Goal: Feedback & Contribution: Leave review/rating

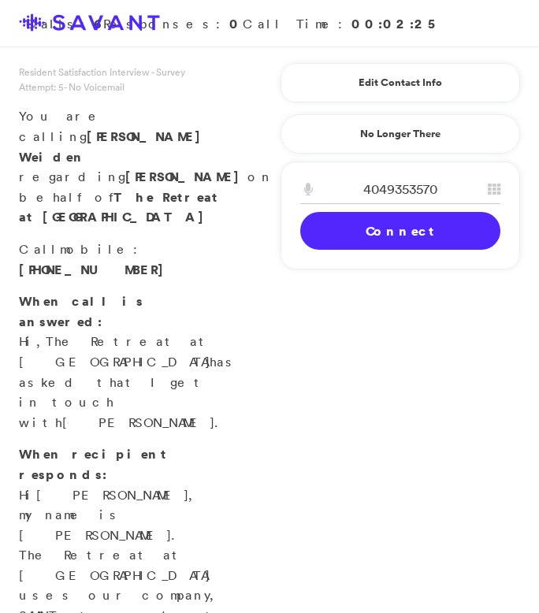
click at [406, 240] on link "Connect" at bounding box center [400, 231] width 200 height 38
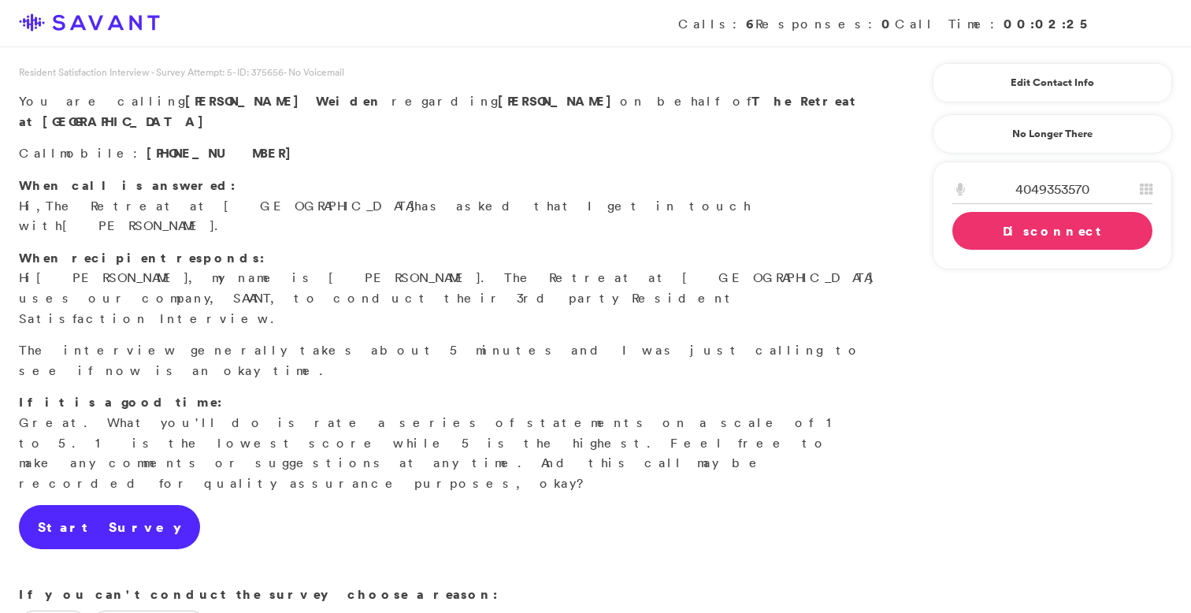
click at [83, 505] on link "Start Survey" at bounding box center [109, 527] width 181 height 44
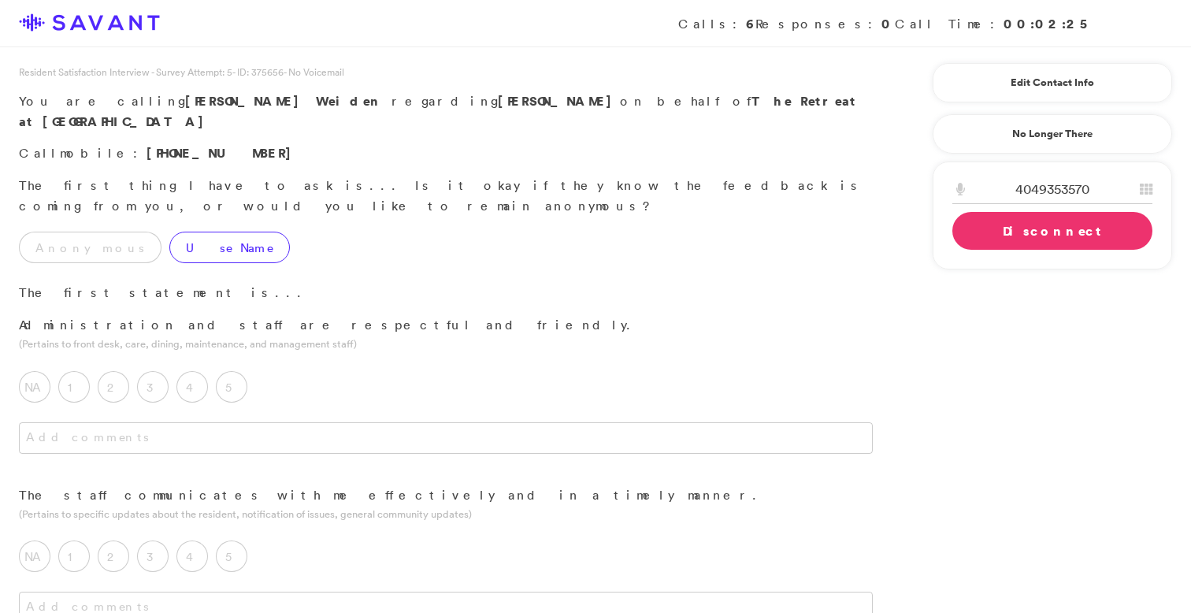
click at [169, 231] on label "Use Name" at bounding box center [229, 246] width 120 height 31
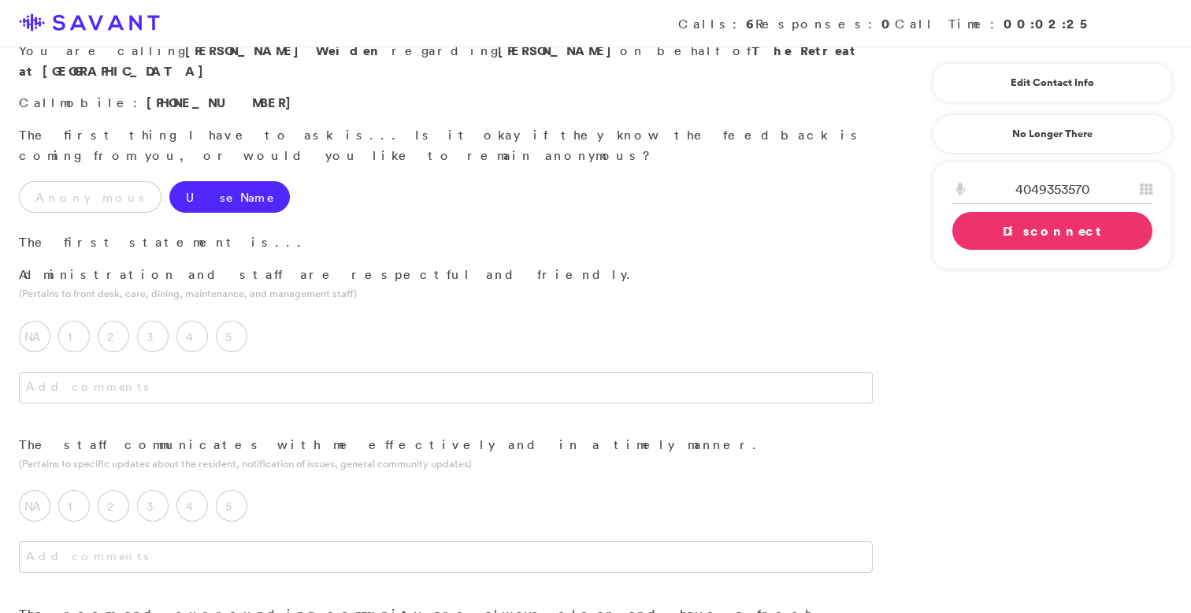
scroll to position [55, 0]
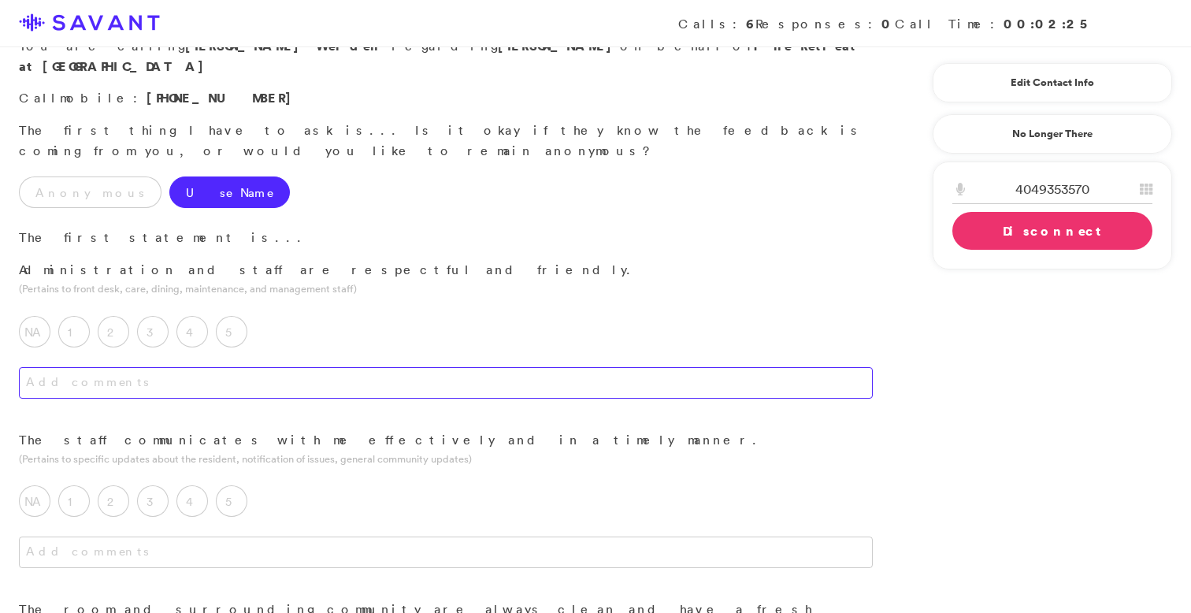
click at [318, 367] on textarea at bounding box center [446, 382] width 854 height 31
click at [230, 316] on label "5" at bounding box center [231, 331] width 31 height 31
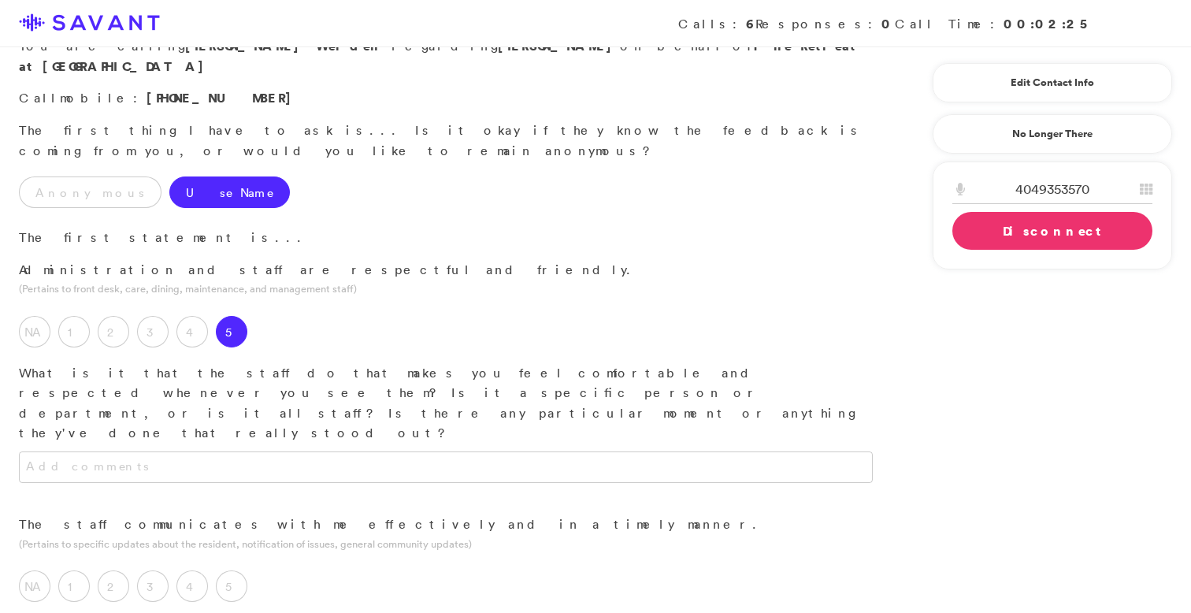
click at [288, 300] on div "NA 1 2 3 4 5 Has the staff done anything disrespectful or unfriendly that you'd…" at bounding box center [445, 369] width 891 height 139
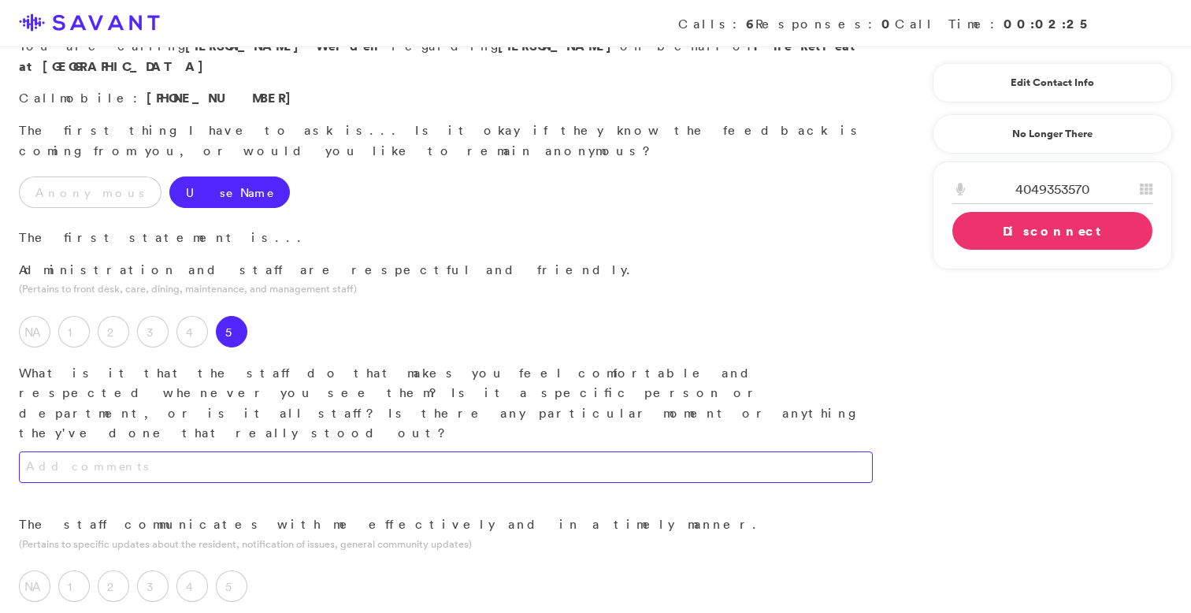
click at [310, 451] on textarea at bounding box center [446, 466] width 854 height 31
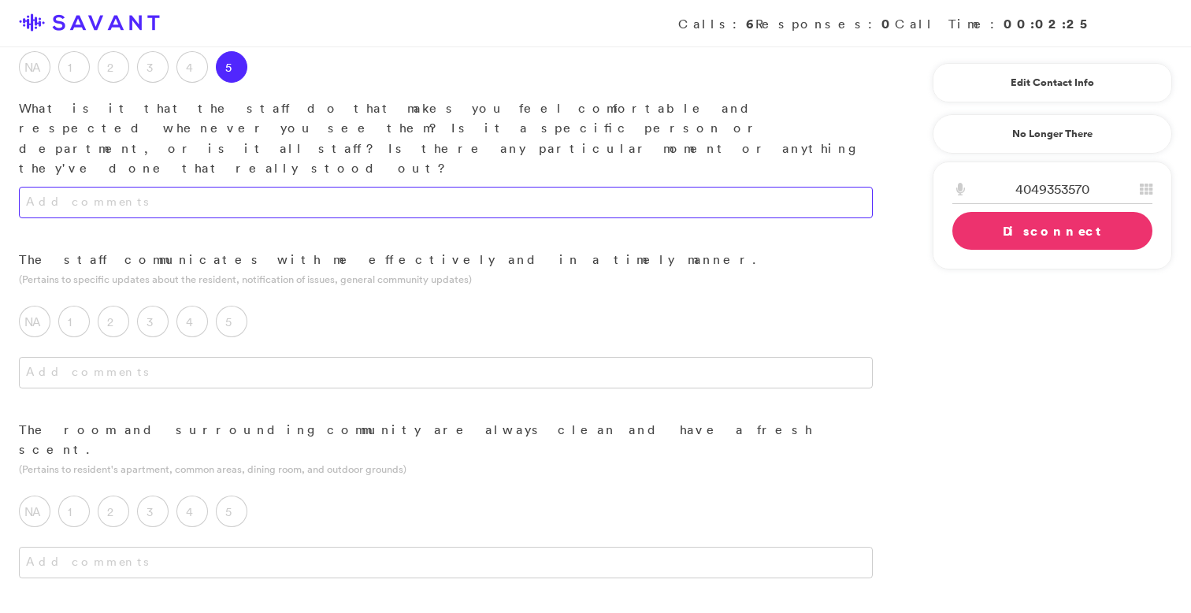
scroll to position [320, 0]
type textarea "H"
type textarea "m"
type textarea "My loved one will ask for snacks, and they don't hesitate to help. They get him…"
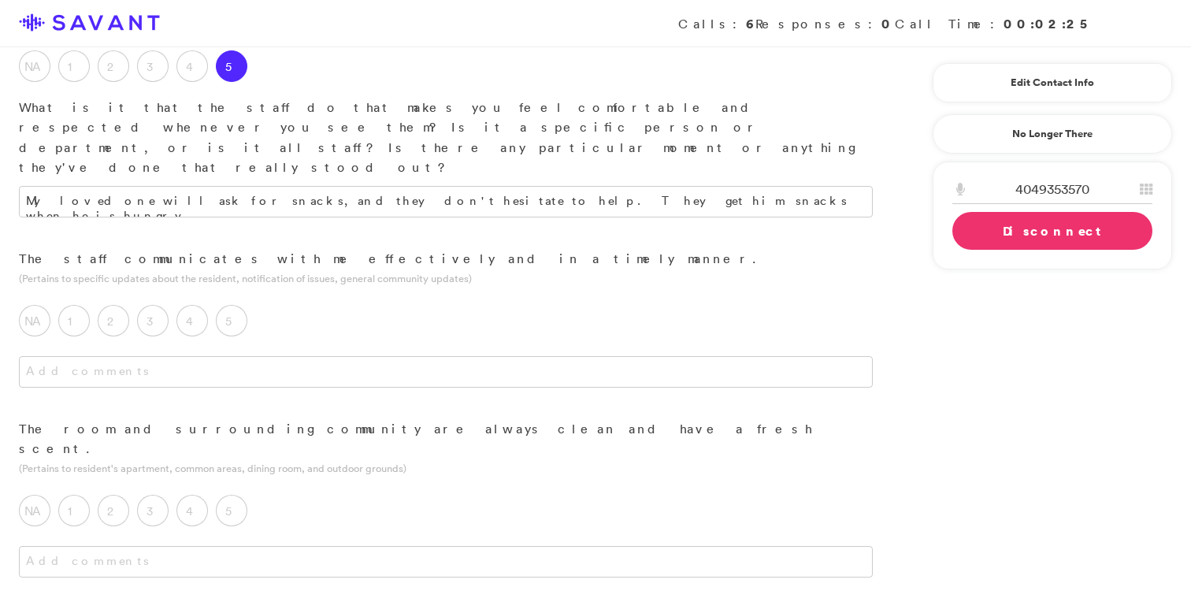
click at [259, 289] on div "NA 1 2 3 4 5 What could be done to improve communication? Does this relate to a…" at bounding box center [445, 316] width 891 height 55
click at [235, 305] on label "5" at bounding box center [231, 320] width 31 height 31
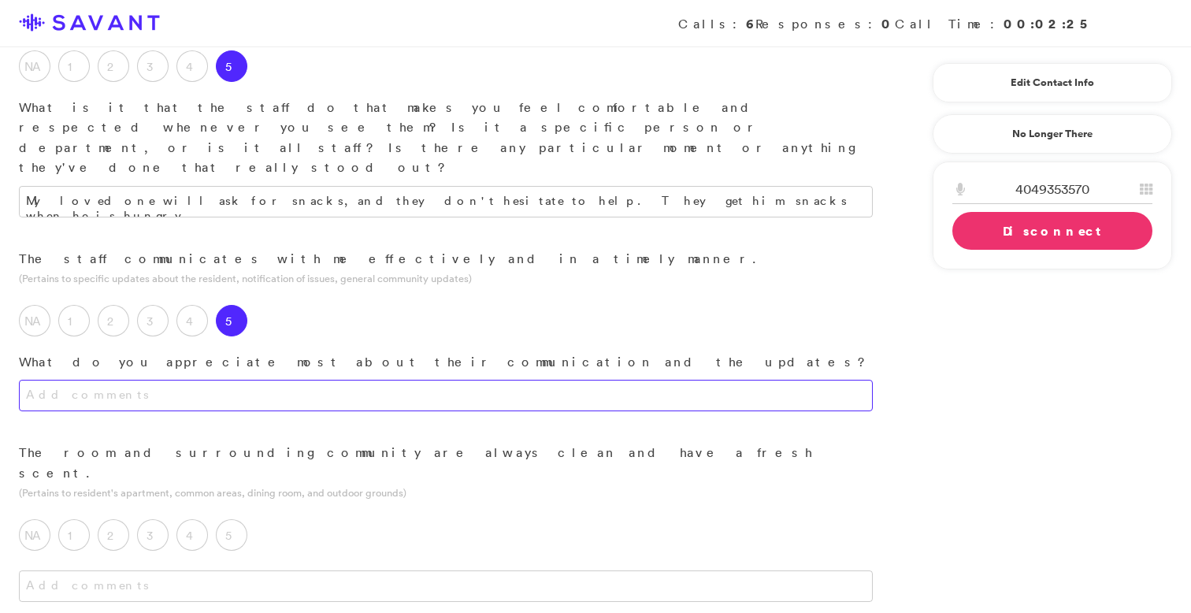
click at [284, 380] on textarea at bounding box center [446, 395] width 854 height 31
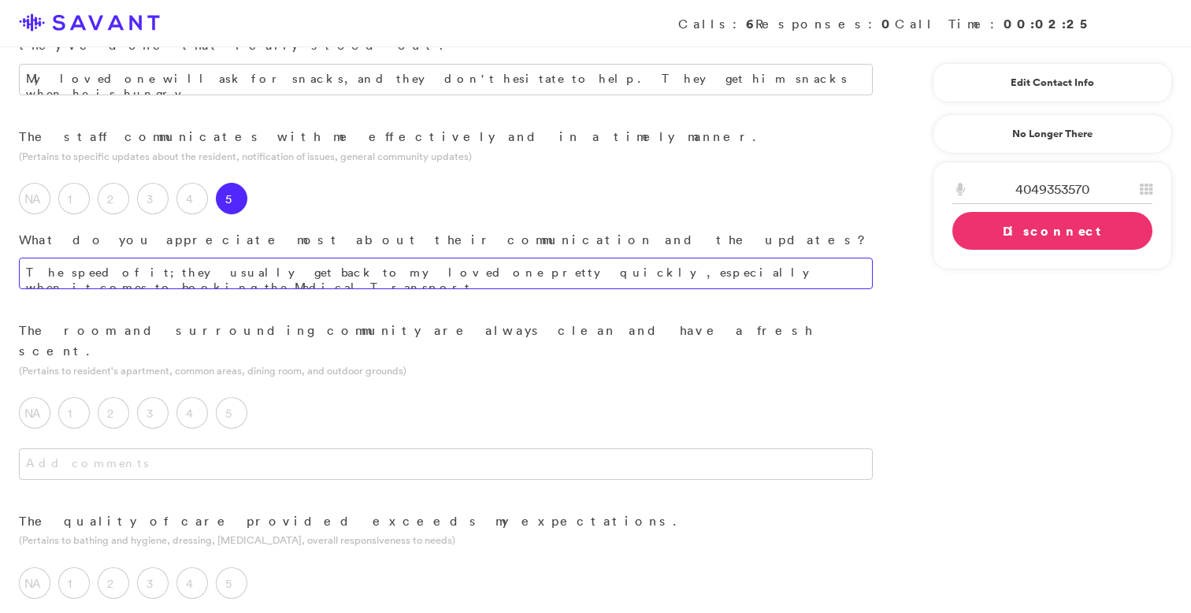
scroll to position [454, 0]
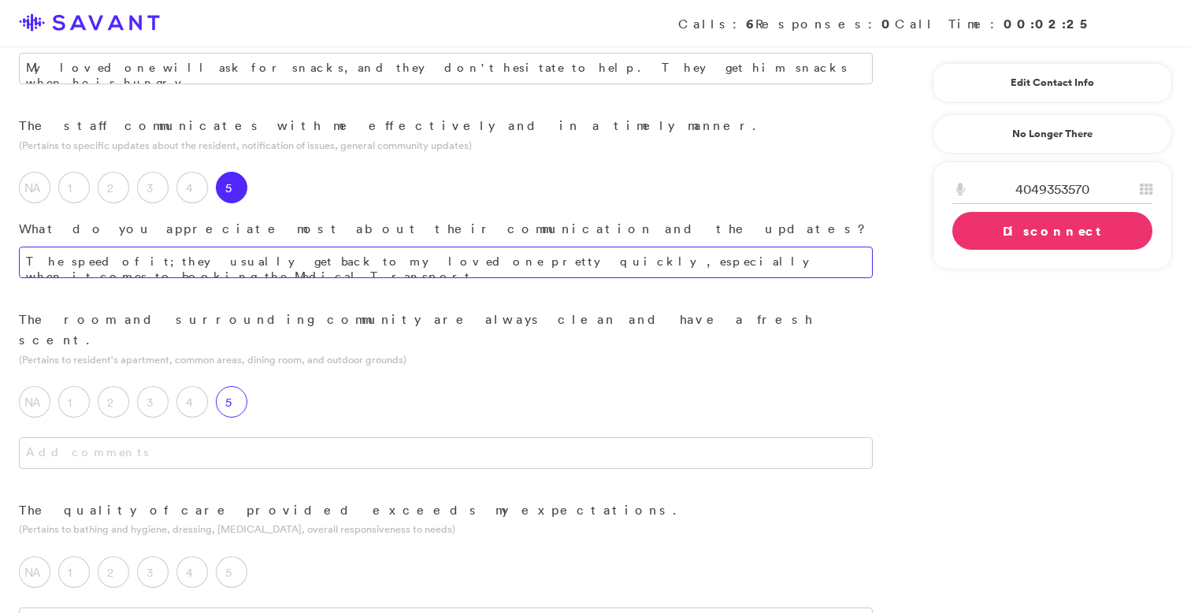
type textarea "The speed of it; they usually get back to my loved one pretty quickly, especial…"
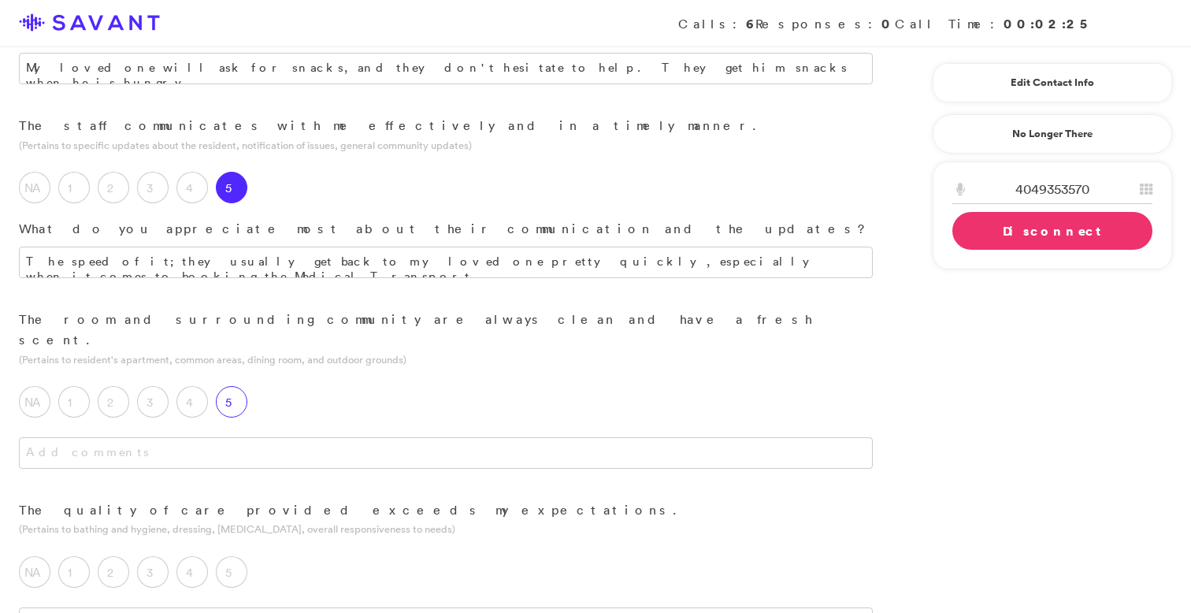
click at [235, 386] on label "5" at bounding box center [231, 401] width 31 height 31
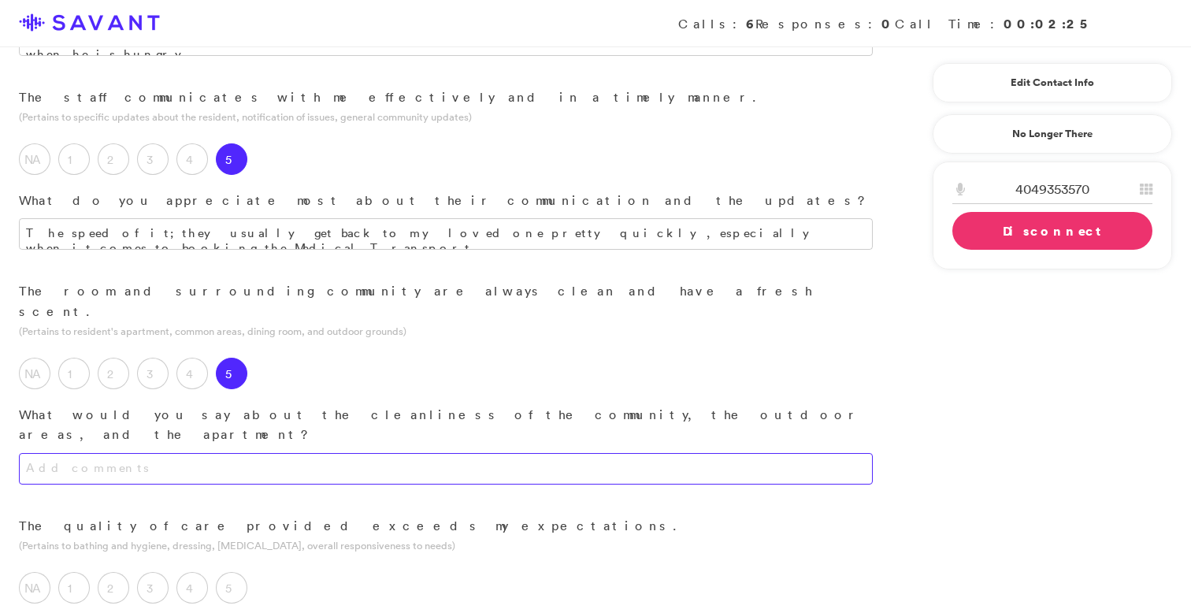
scroll to position [484, 0]
click at [294, 450] on textarea at bounding box center [446, 465] width 854 height 31
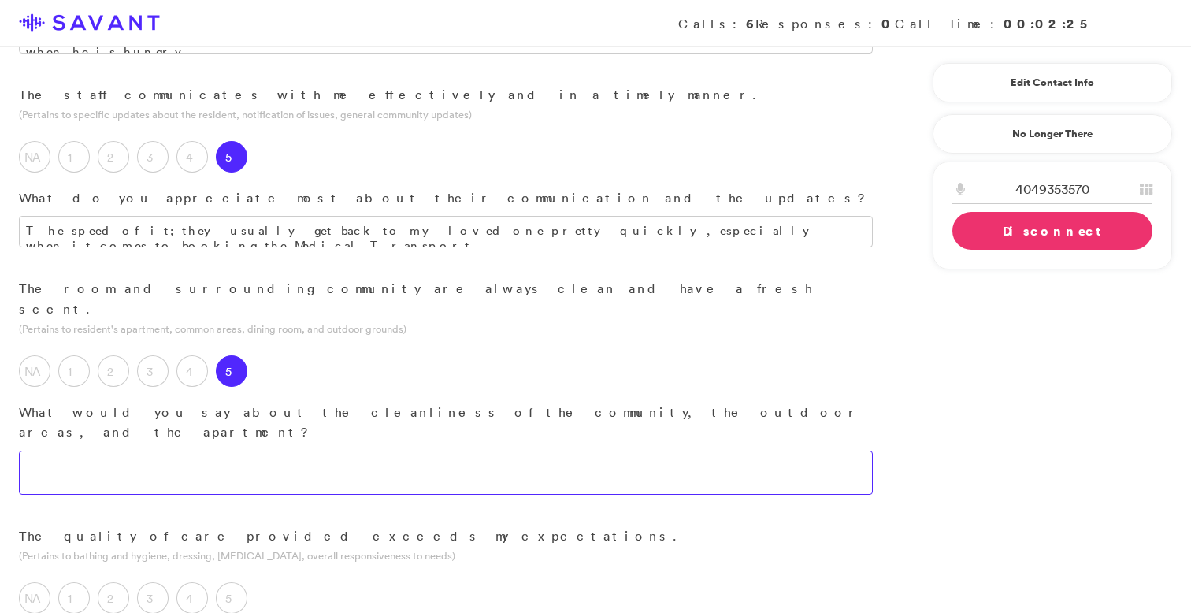
type textarea "A"
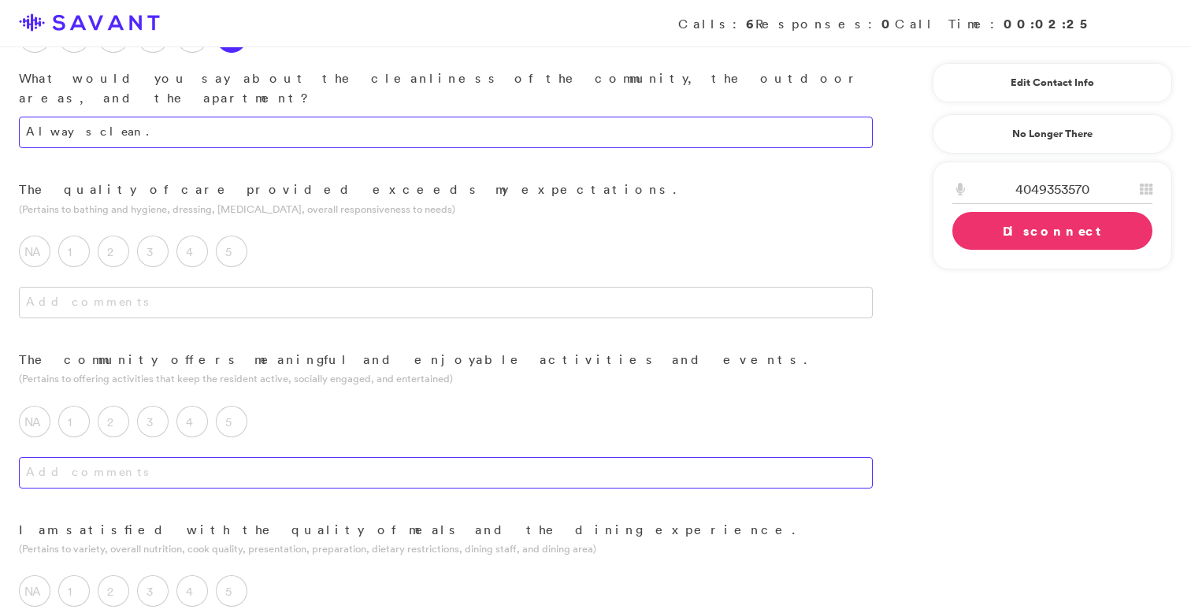
scroll to position [820, 0]
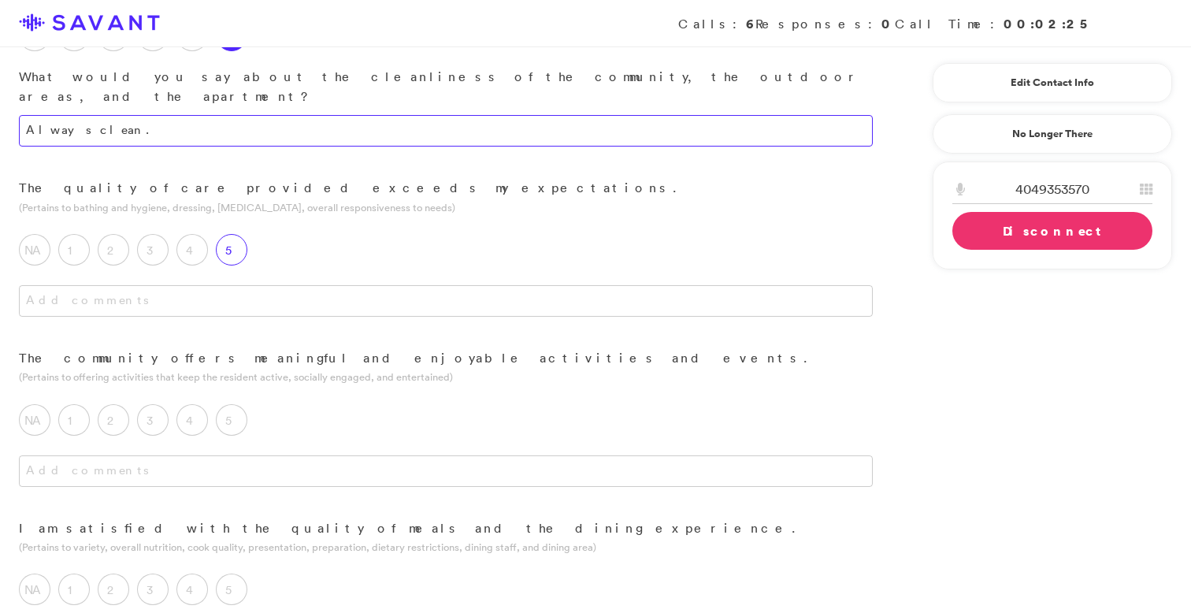
type textarea "Always clean."
click at [233, 234] on label "5" at bounding box center [231, 249] width 31 height 31
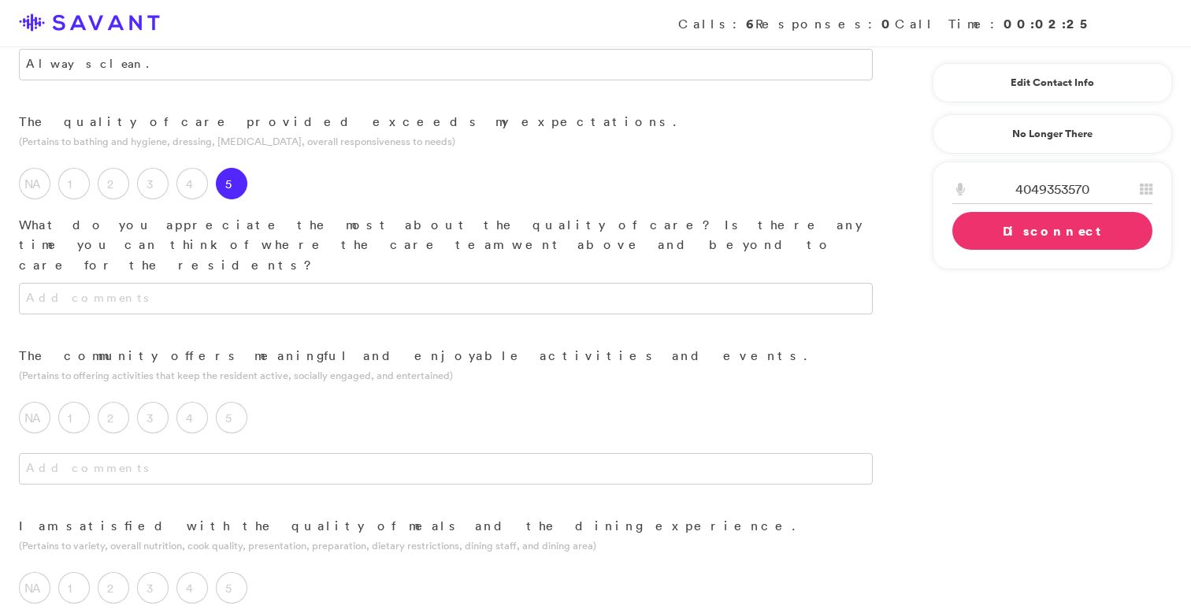
scroll to position [889, 0]
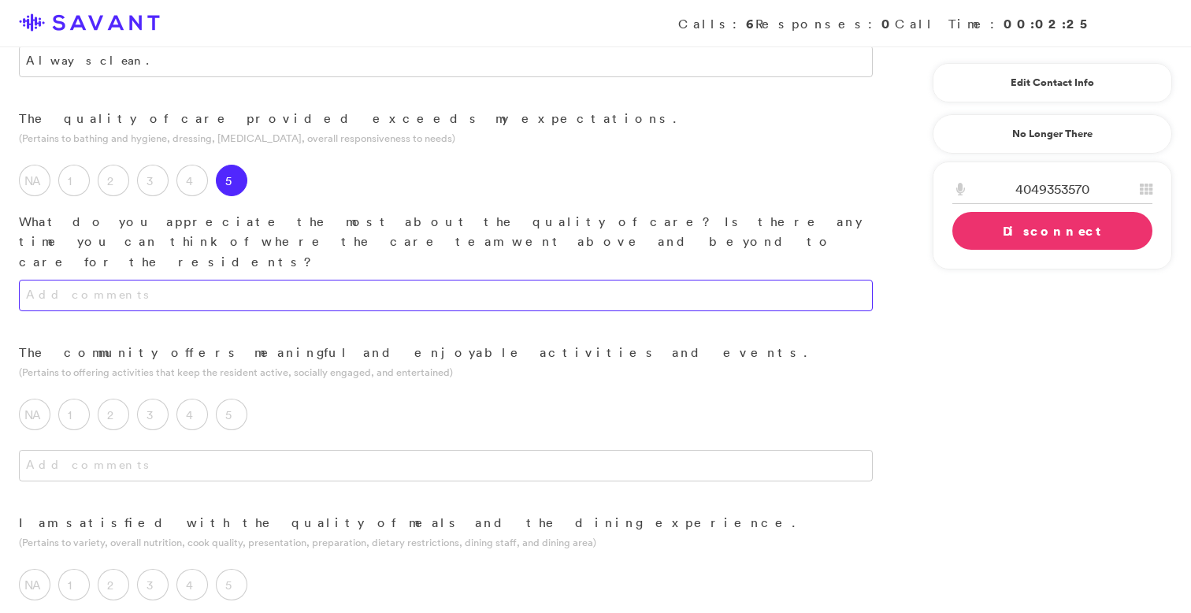
click at [325, 280] on textarea at bounding box center [446, 295] width 854 height 31
type textarea "H"
click at [91, 280] on textarea "The amount of times they check on my loved one daily. Whether it's to change hi…" at bounding box center [446, 295] width 854 height 31
type textarea "The amount of times they check on my loved one daily. Whether it's to change hi…"
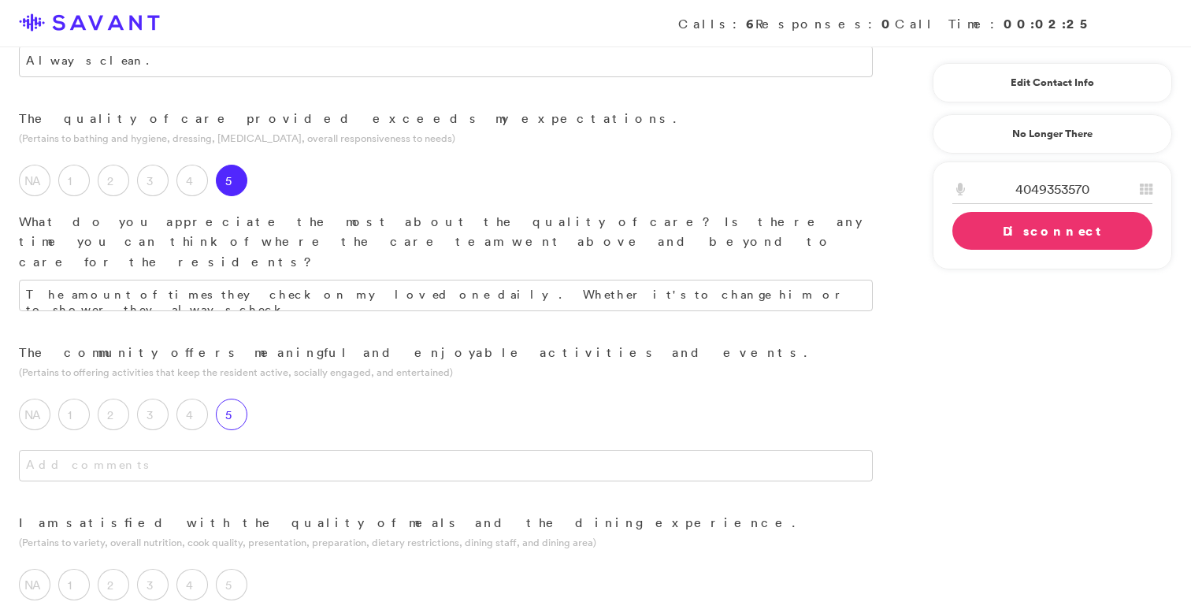
click at [242, 398] on label "5" at bounding box center [231, 413] width 31 height 31
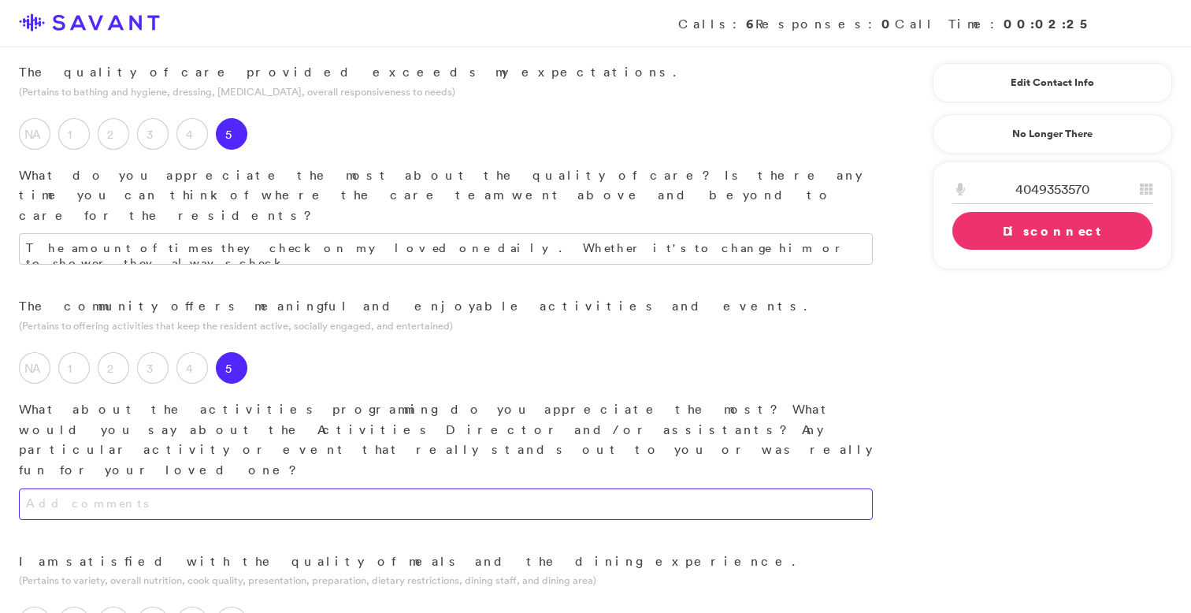
scroll to position [939, 0]
click at [325, 485] on textarea at bounding box center [446, 500] width 854 height 31
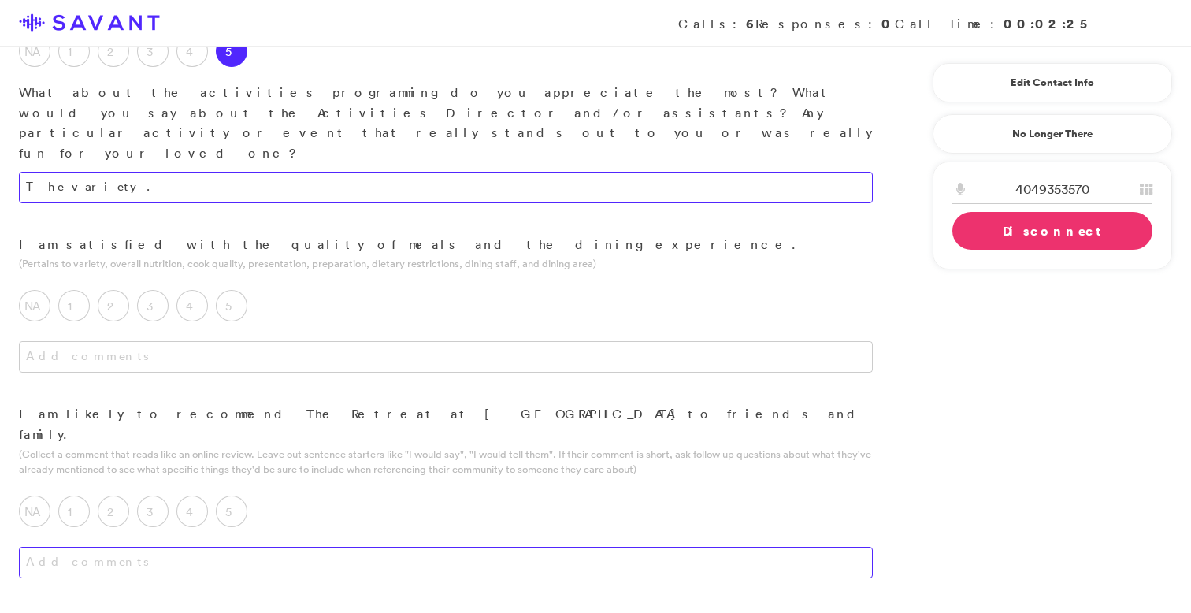
scroll to position [1241, 0]
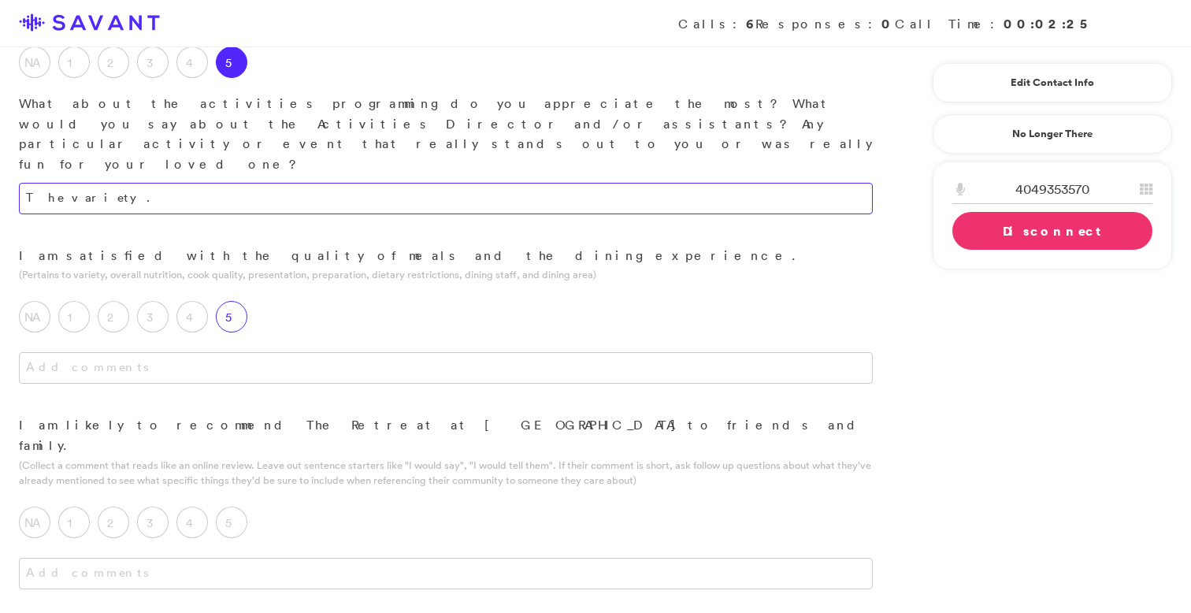
type textarea "The variety."
click at [243, 301] on label "5" at bounding box center [231, 316] width 31 height 31
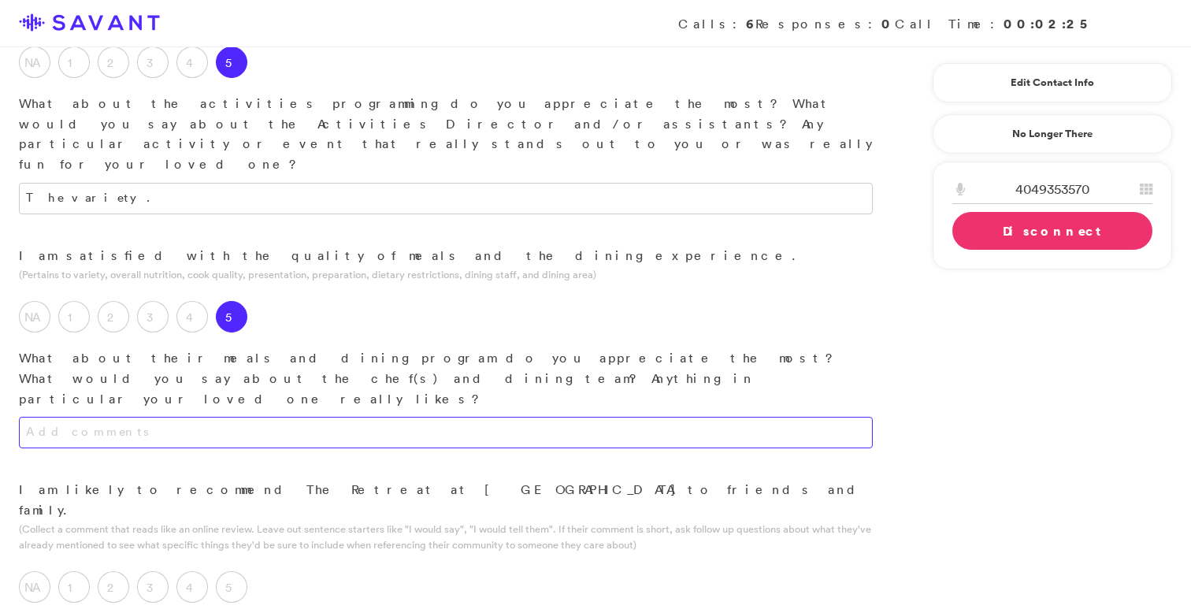
click at [282, 417] on textarea at bounding box center [446, 432] width 854 height 31
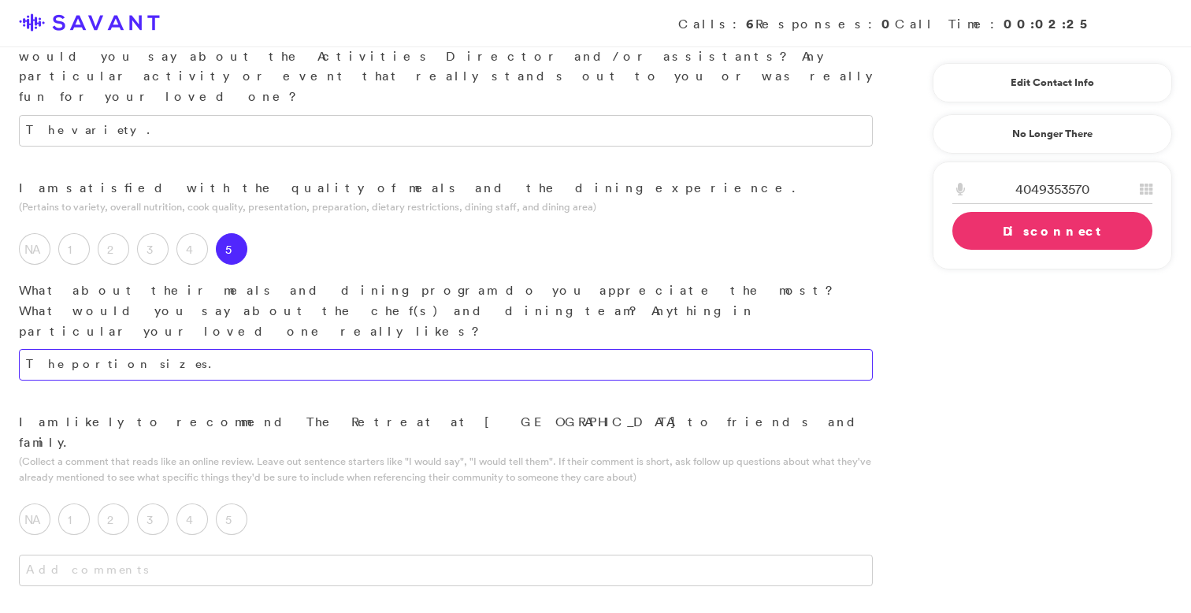
scroll to position [1313, 0]
type textarea "The portion sizes."
click at [227, 499] on label "5" at bounding box center [231, 514] width 31 height 31
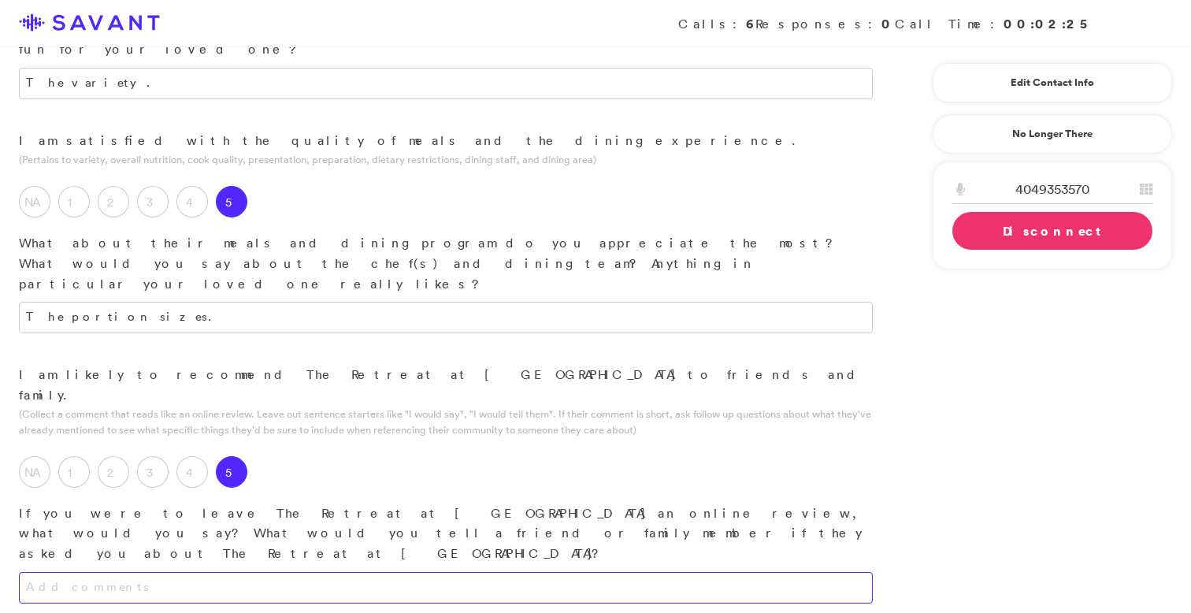
scroll to position [1365, 0]
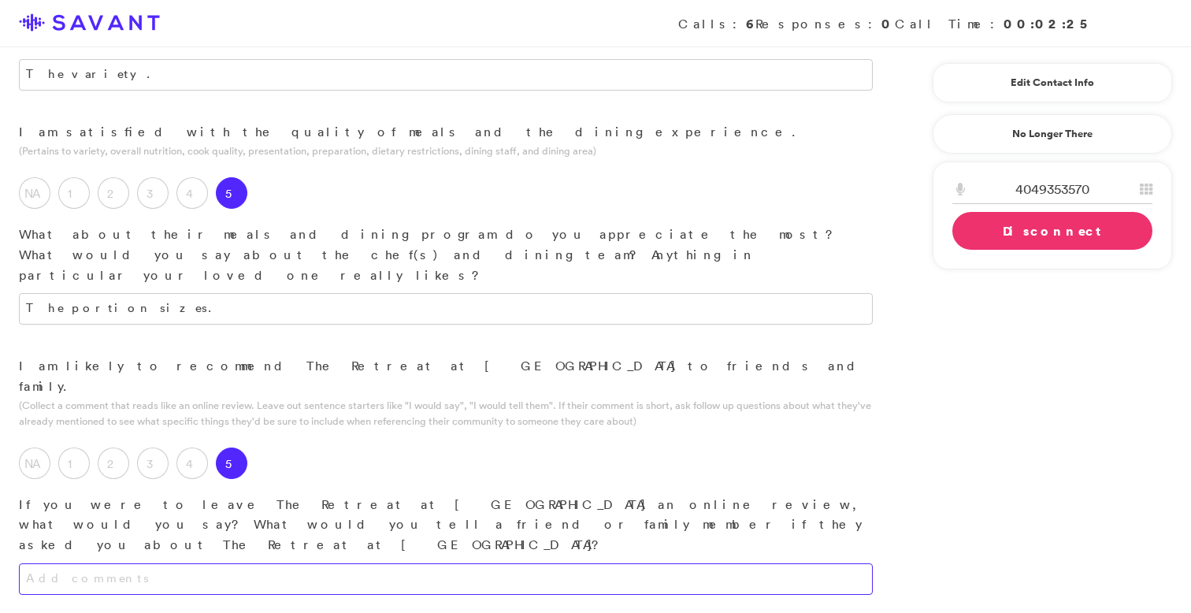
click at [317, 563] on textarea at bounding box center [446, 578] width 854 height 31
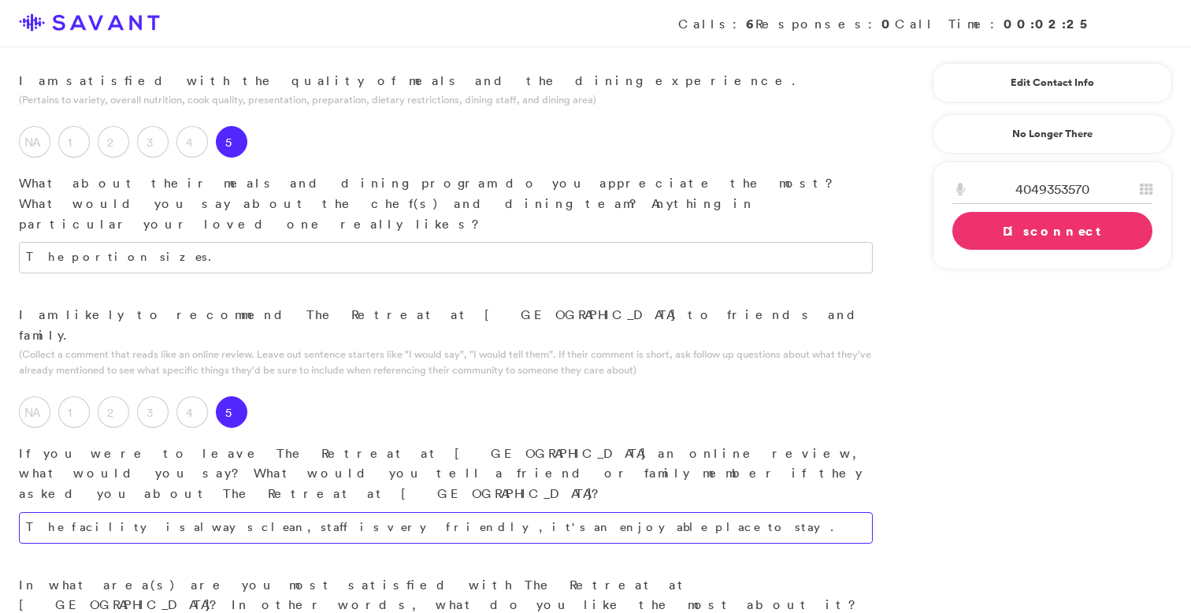
scroll to position [1417, 0]
type textarea "The facility is always clean, the staff is very friendly, and it's an enjoyable…"
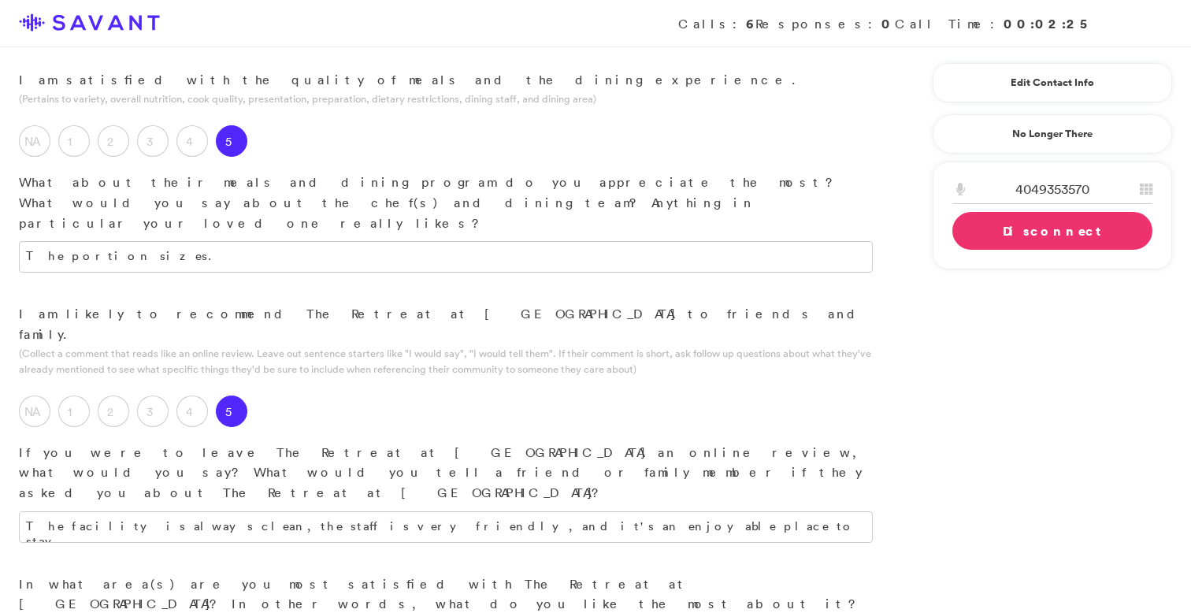
type textarea "The location."
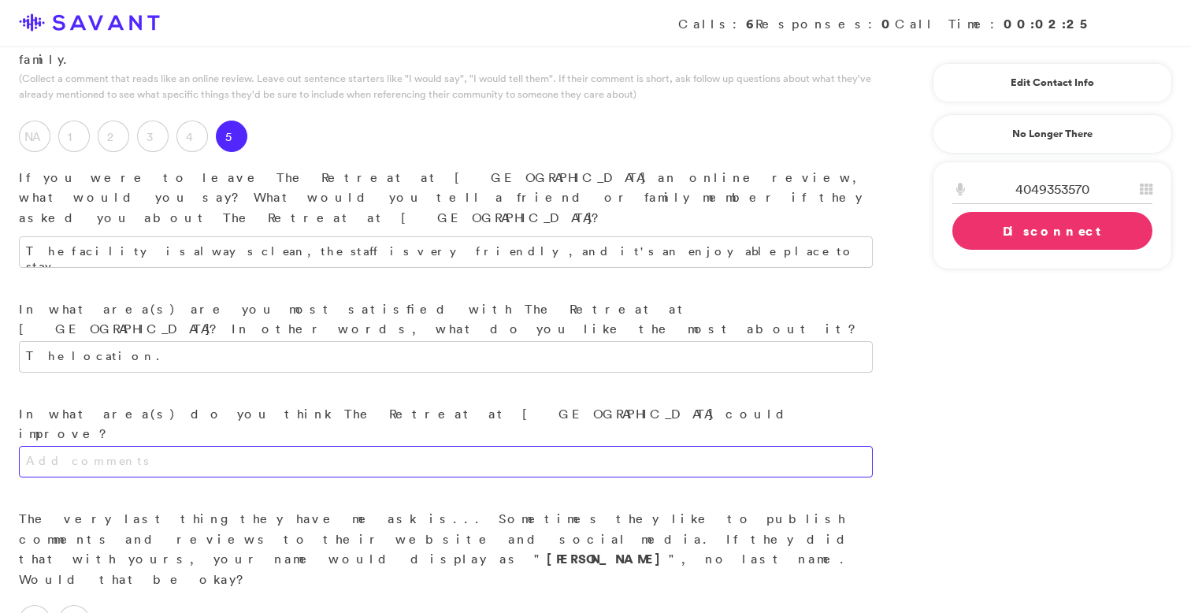
scroll to position [1693, 0]
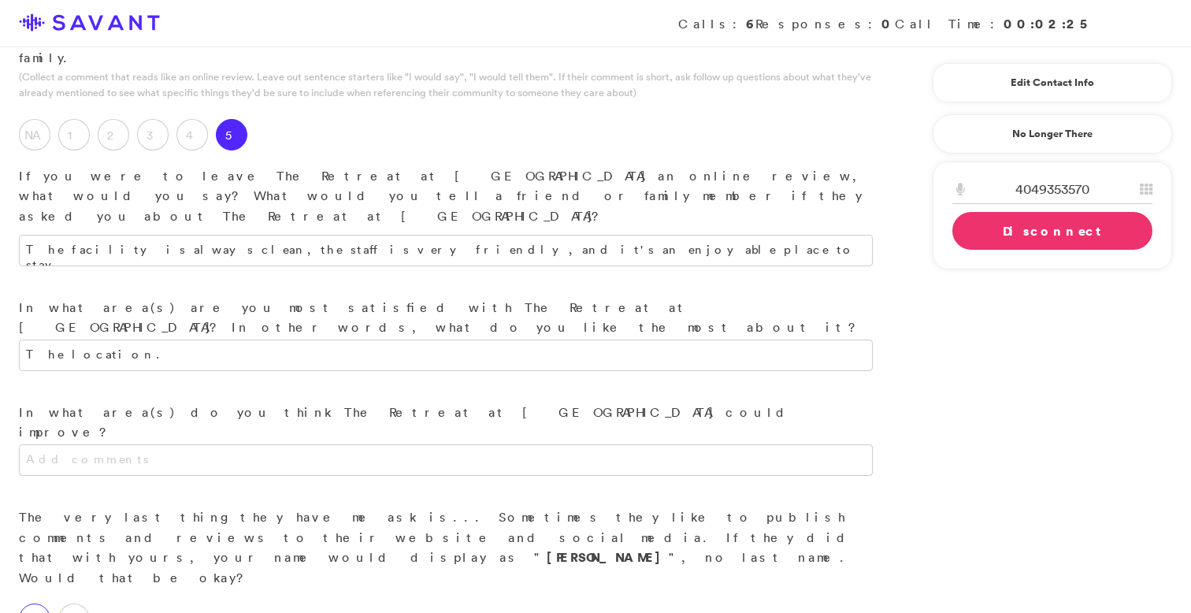
click at [40, 603] on label "Yes" at bounding box center [34, 618] width 31 height 31
click at [538, 235] on link "Disconnect" at bounding box center [1052, 231] width 200 height 38
